Goal: Check status: Check status

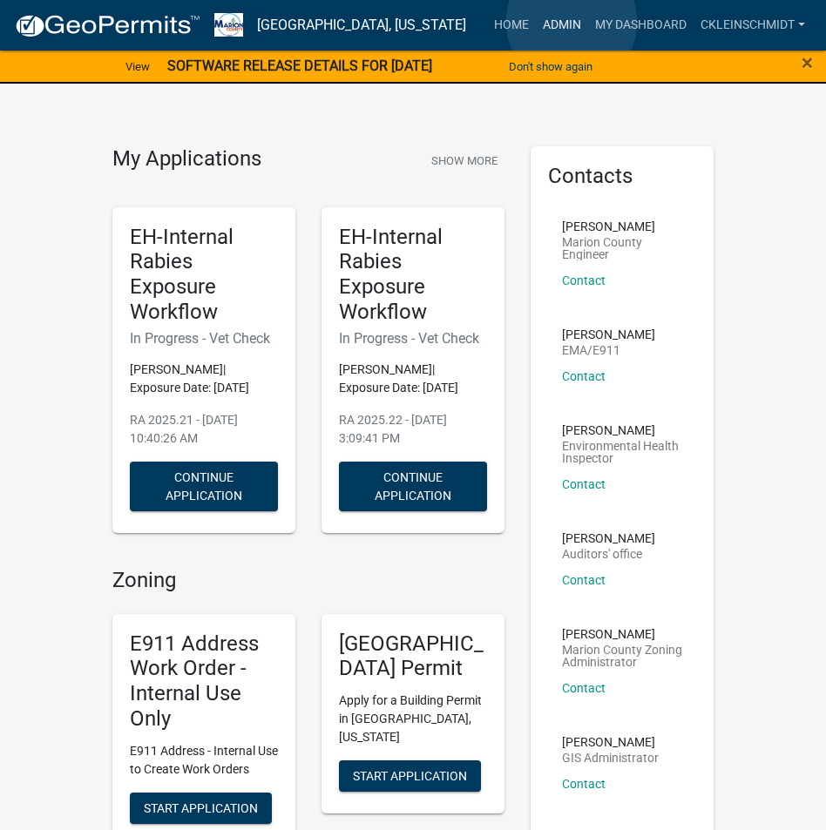
click at [572, 23] on link "Admin" at bounding box center [562, 25] width 52 height 33
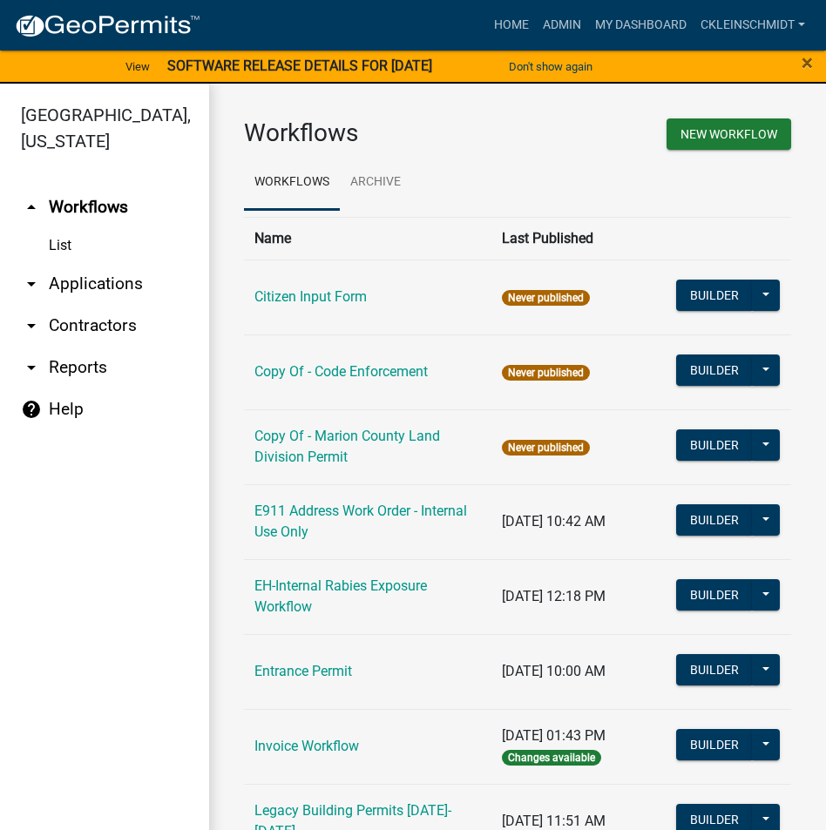
click at [88, 263] on link "arrow_drop_down Applications" at bounding box center [104, 284] width 209 height 42
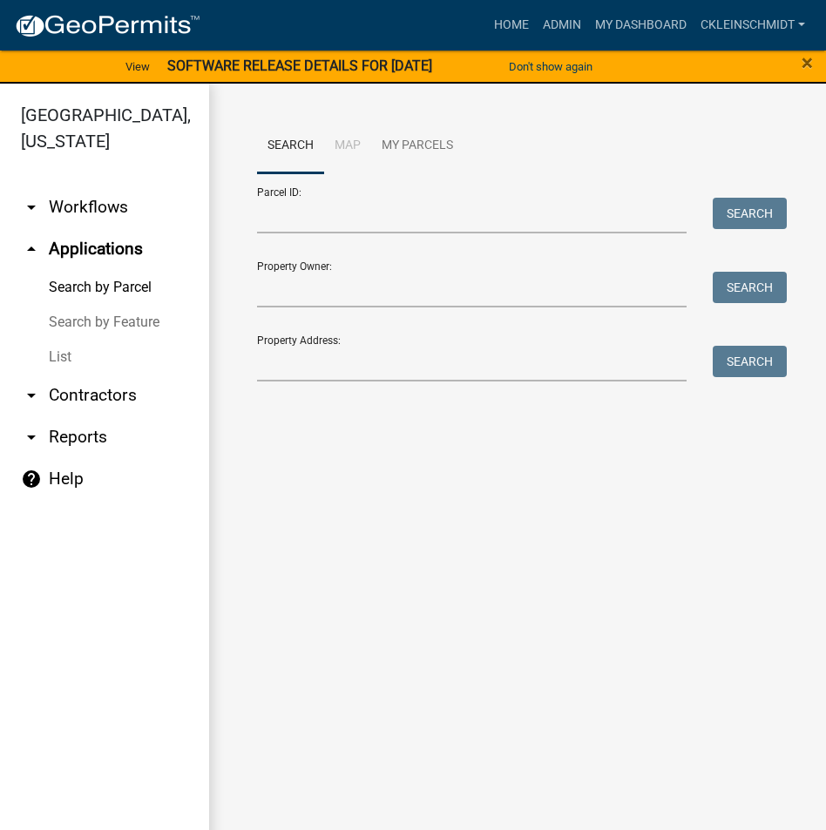
click at [58, 340] on link "List" at bounding box center [104, 357] width 209 height 35
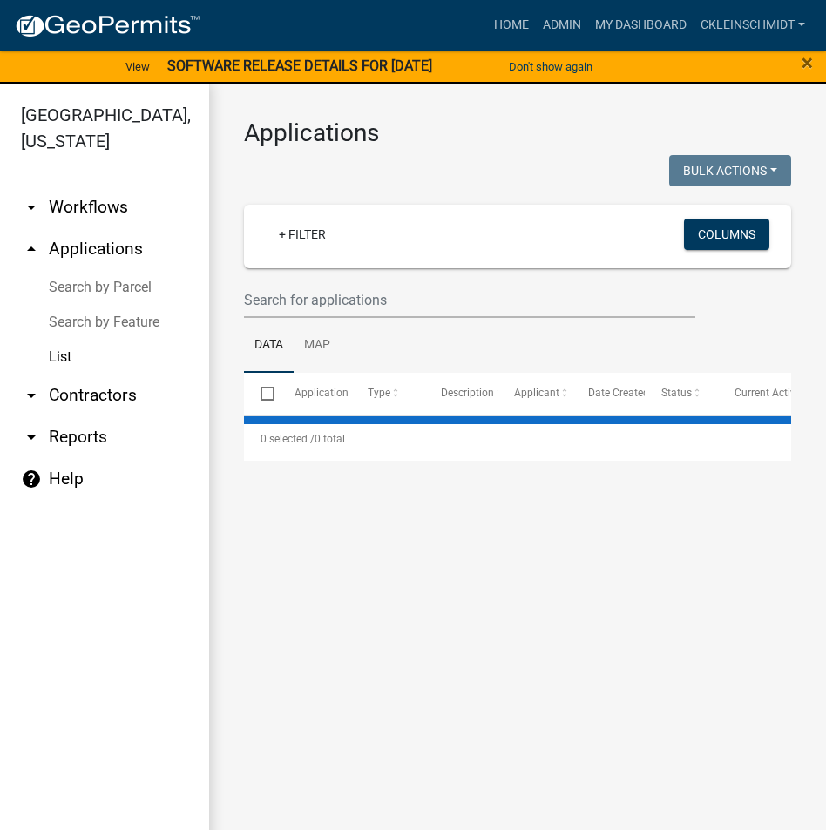
click at [94, 305] on link "Search by Feature" at bounding box center [104, 322] width 209 height 35
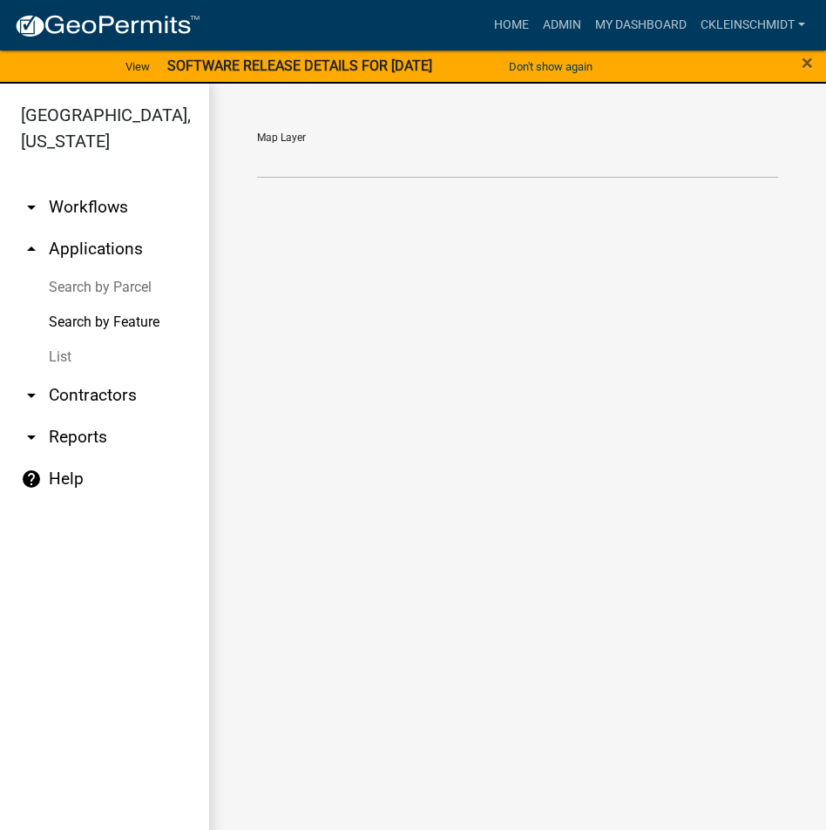
click at [108, 270] on link "Search by Parcel" at bounding box center [104, 287] width 209 height 35
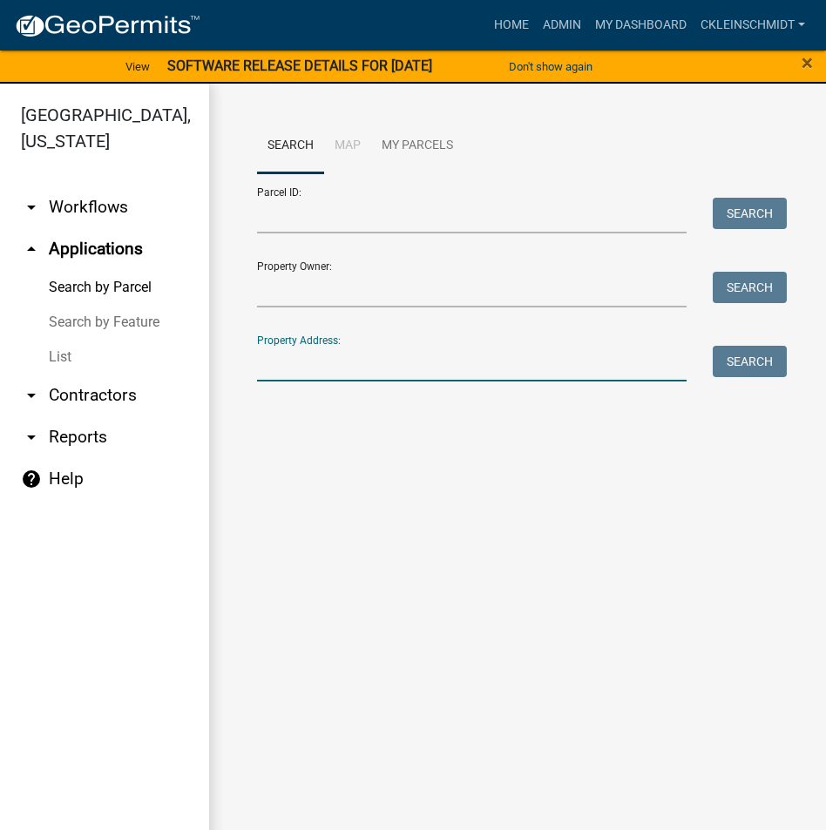
click at [338, 364] on input "Property Address:" at bounding box center [472, 364] width 430 height 36
type input "1077 H"
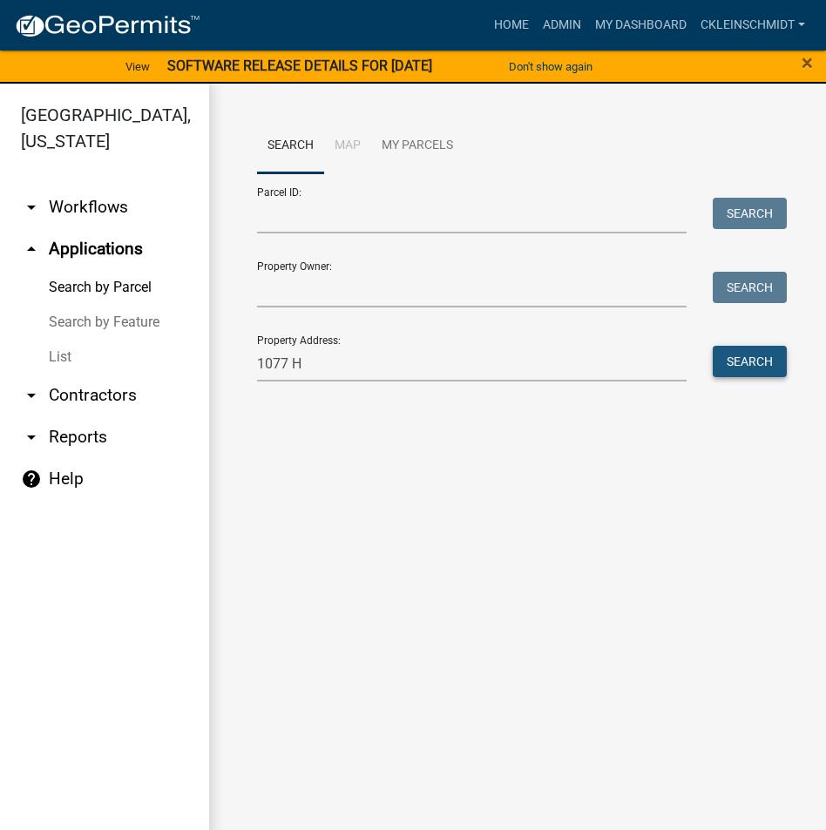
click at [727, 349] on button "Search" at bounding box center [750, 361] width 74 height 31
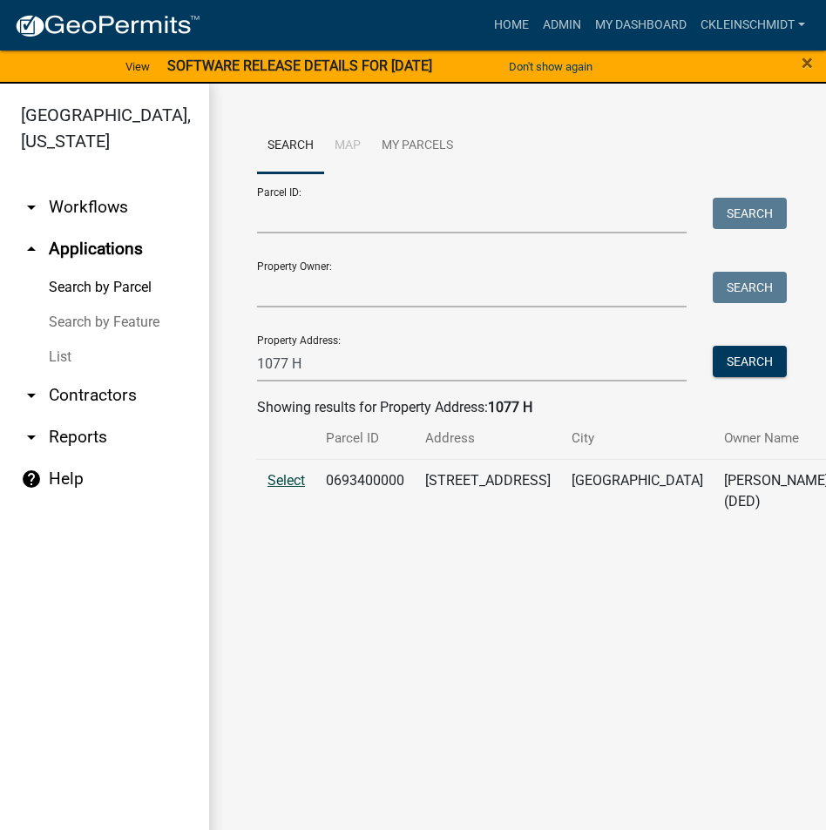
click at [274, 488] on span "Select" at bounding box center [286, 480] width 37 height 17
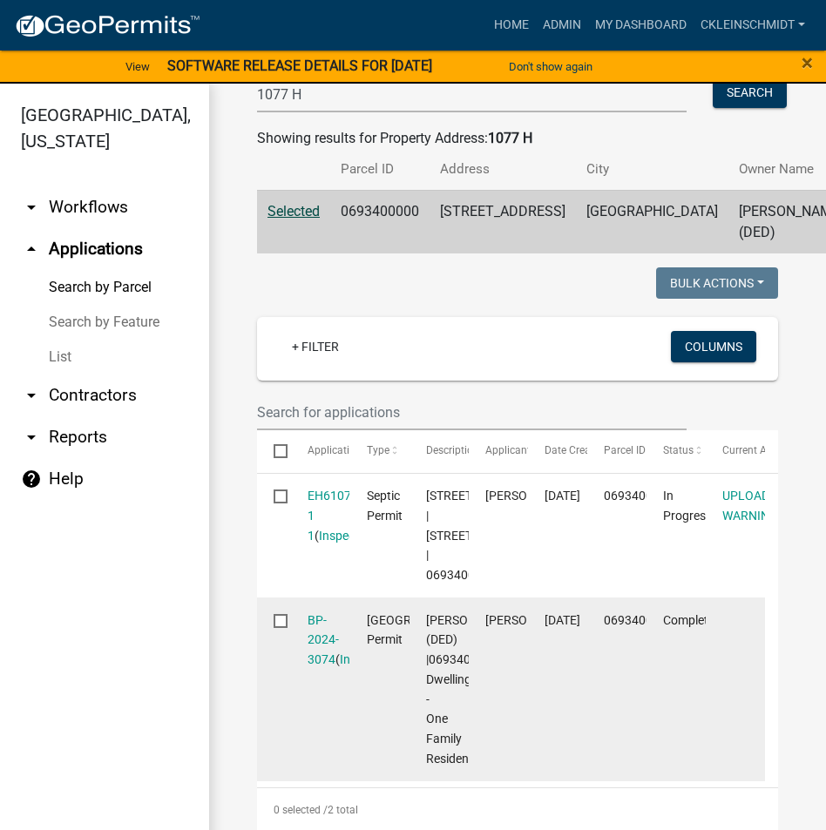
scroll to position [436, 0]
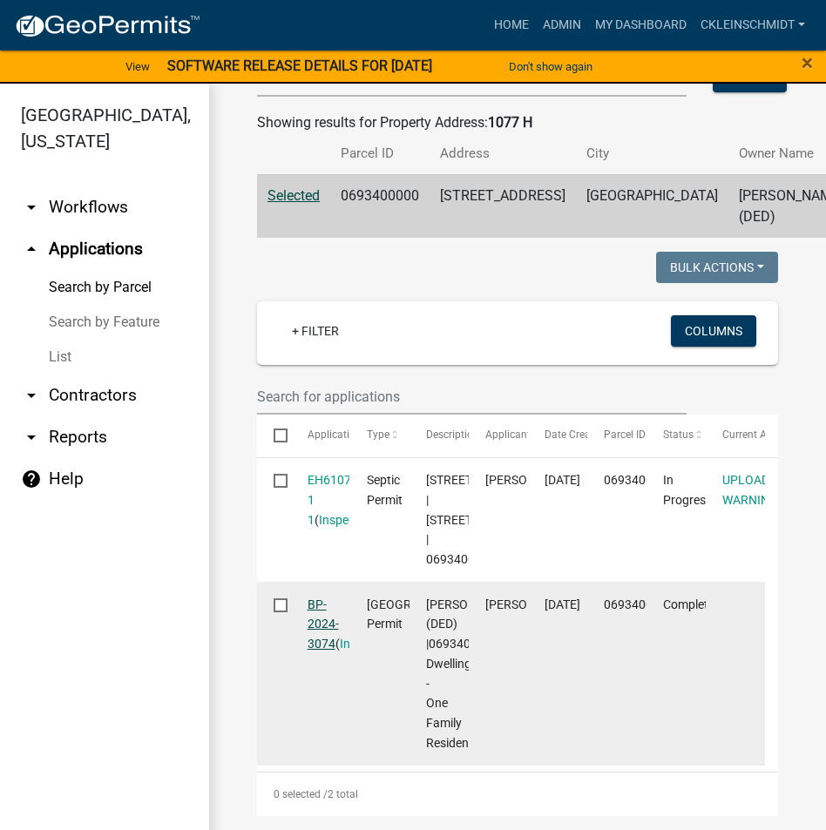
click at [313, 639] on link "BP-2024-3074" at bounding box center [323, 625] width 31 height 54
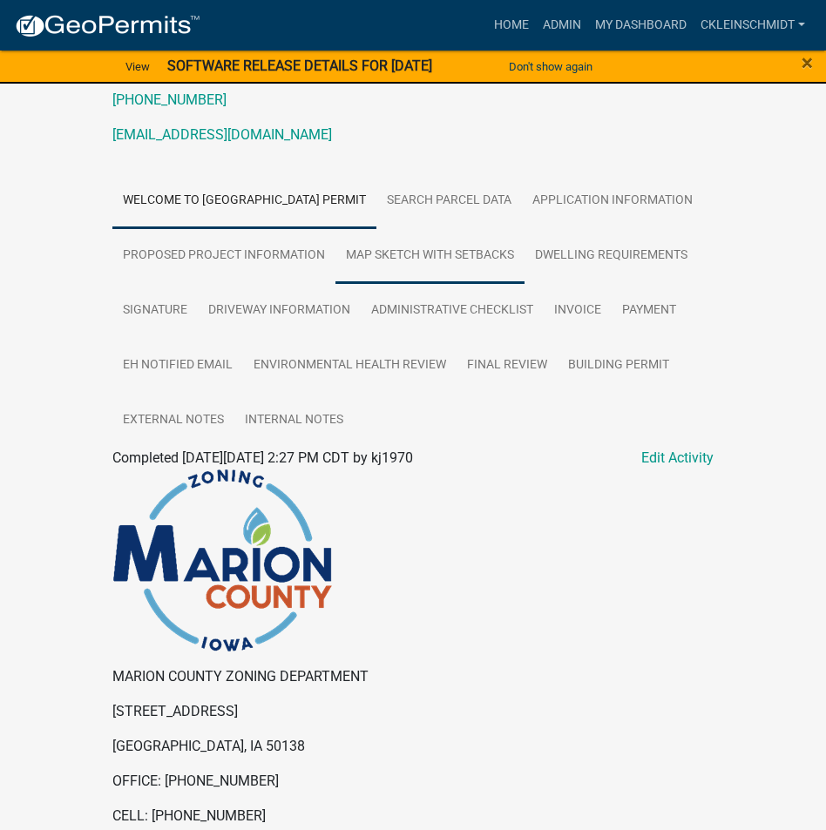
click at [525, 284] on link "Map Sketch with Setbacks" at bounding box center [429, 256] width 189 height 56
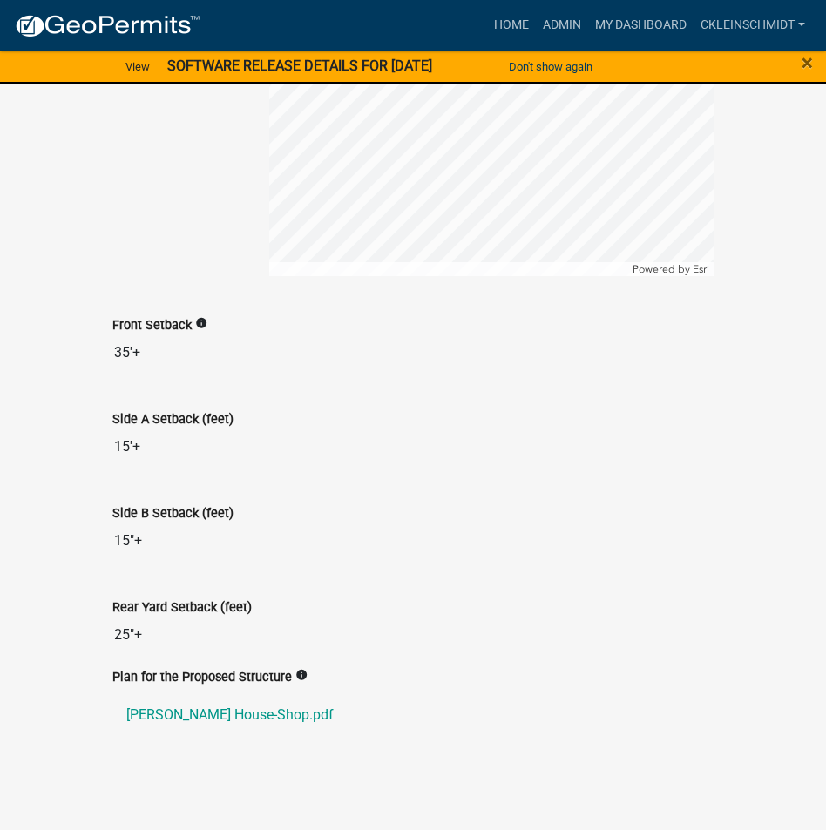
scroll to position [1304, 0]
click at [234, 708] on link "[PERSON_NAME] House-Shop.pdf" at bounding box center [412, 715] width 601 height 42
click at [500, 24] on link "Home" at bounding box center [511, 25] width 49 height 33
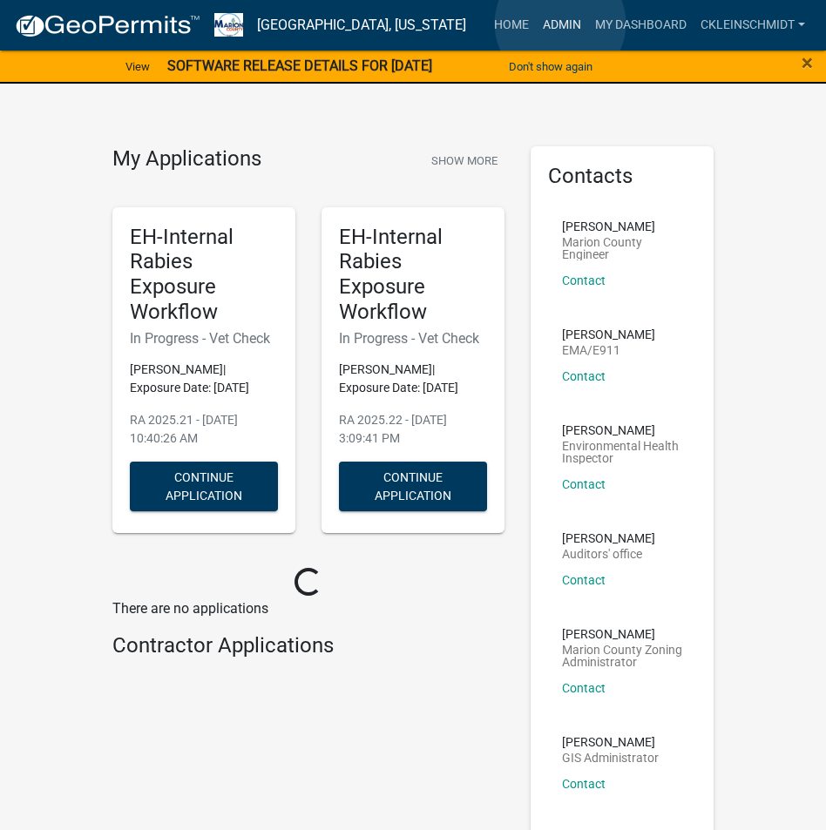
click at [560, 24] on link "Admin" at bounding box center [562, 25] width 52 height 33
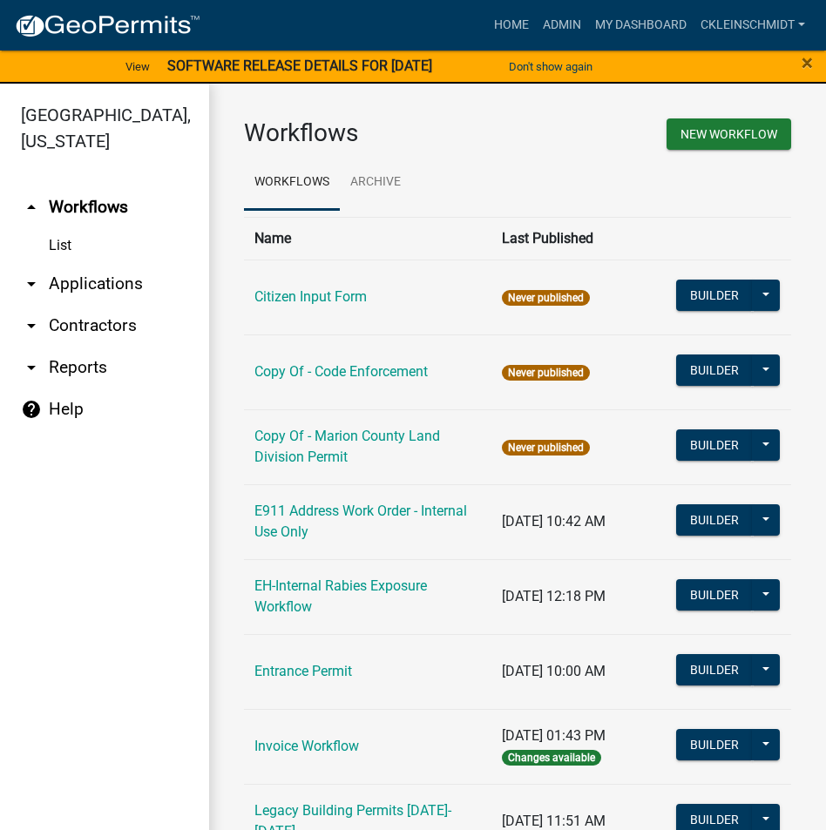
click at [91, 263] on link "arrow_drop_down Applications" at bounding box center [104, 284] width 209 height 42
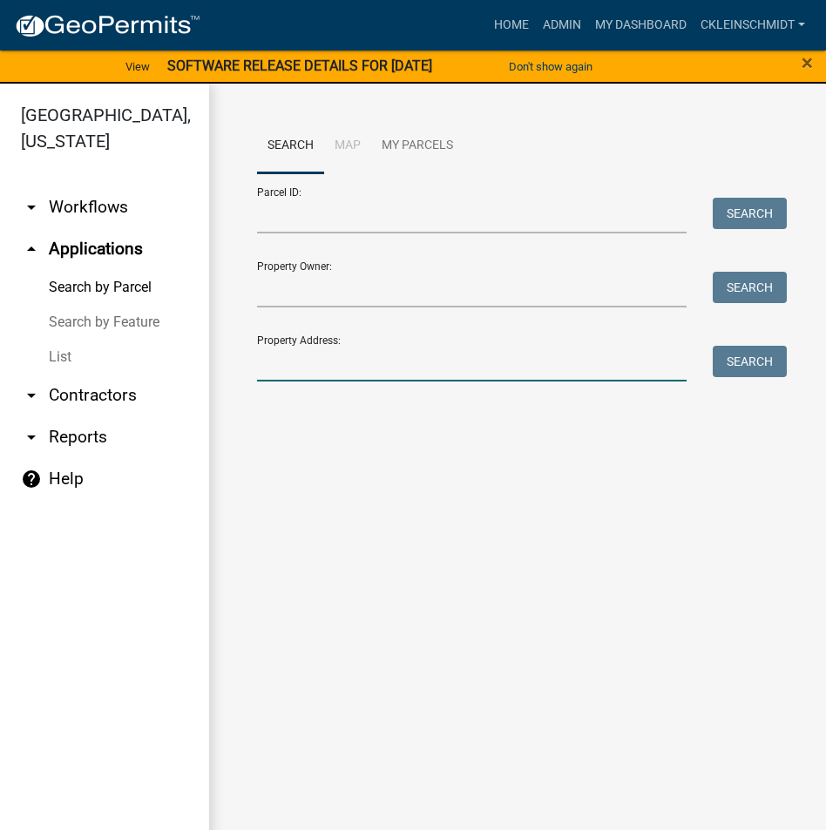
click at [382, 379] on input "Property Address:" at bounding box center [472, 364] width 430 height 36
